Goal: Task Accomplishment & Management: Manage account settings

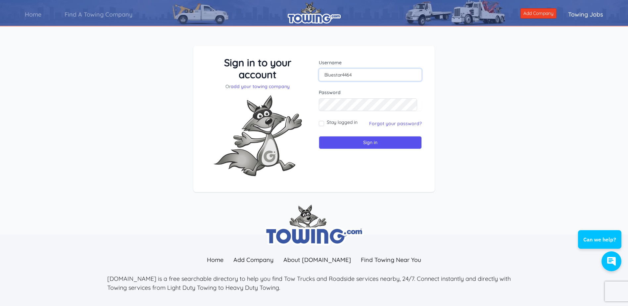
click at [356, 77] on input "Bluestar4464" at bounding box center [370, 75] width 103 height 13
type input "[EMAIL_ADDRESS][DOMAIN_NAME]"
click at [358, 139] on input "Sign in" at bounding box center [370, 142] width 103 height 13
type input "bluestartowing@yahoo.com"
click at [400, 73] on input "bluestartowing@yahoo.com" at bounding box center [370, 75] width 103 height 13
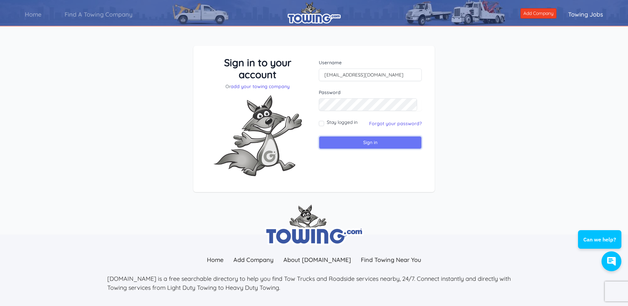
click at [364, 142] on input "Sign in" at bounding box center [370, 142] width 103 height 13
type input "[EMAIL_ADDRESS][DOMAIN_NAME]"
click at [469, 162] on div "Sign in to your account Or add your towing company Username bluestartowing@yaho…" at bounding box center [314, 124] width 628 height 189
click at [368, 75] on input "[EMAIL_ADDRESS][DOMAIN_NAME]" at bounding box center [370, 75] width 103 height 13
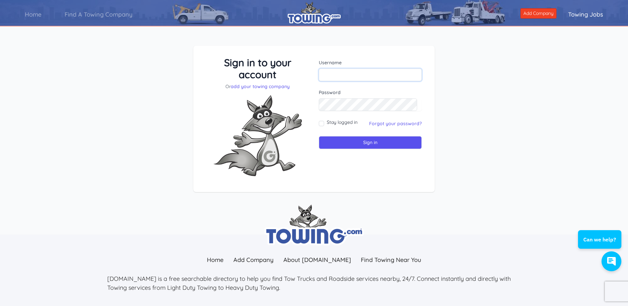
type input "[EMAIL_ADDRESS][DOMAIN_NAME]"
click at [387, 72] on input "[EMAIL_ADDRESS][DOMAIN_NAME]" at bounding box center [370, 75] width 103 height 13
drag, startPoint x: 387, startPoint y: 72, endPoint x: 297, endPoint y: 93, distance: 91.8
click at [297, 93] on div "Sign in to your account Or add your towing company Username bluestartowing@yaho…" at bounding box center [314, 119] width 226 height 125
click at [496, 98] on div "Sign in to your account Or add your towing company Username Sign in" at bounding box center [314, 124] width 628 height 189
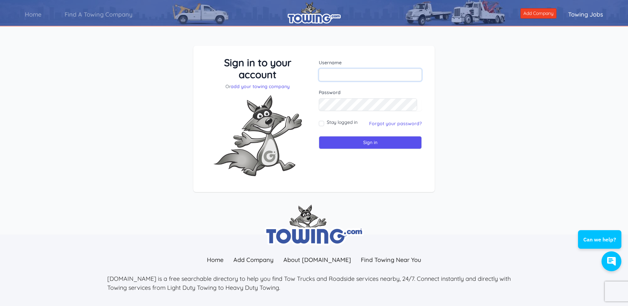
click at [370, 71] on input "text" at bounding box center [370, 75] width 103 height 13
click at [350, 71] on input "text" at bounding box center [370, 75] width 103 height 13
type input "bluestartowing@yahoo.com"
click at [348, 143] on input "Sign in" at bounding box center [370, 142] width 103 height 13
type input "[EMAIL_ADDRESS][DOMAIN_NAME]"
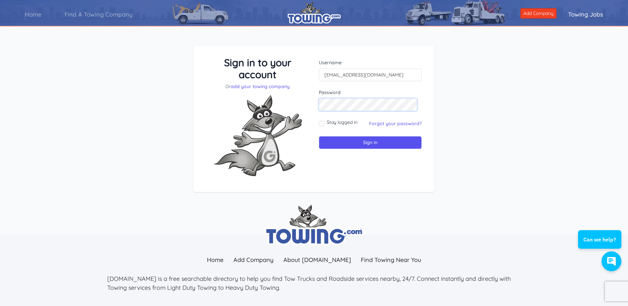
click at [319, 136] on input "Sign in" at bounding box center [370, 142] width 103 height 13
type input "bluestartowing@yahoo.com"
click at [319, 136] on input "Sign in" at bounding box center [370, 142] width 103 height 13
